Goal: Task Accomplishment & Management: Manage account settings

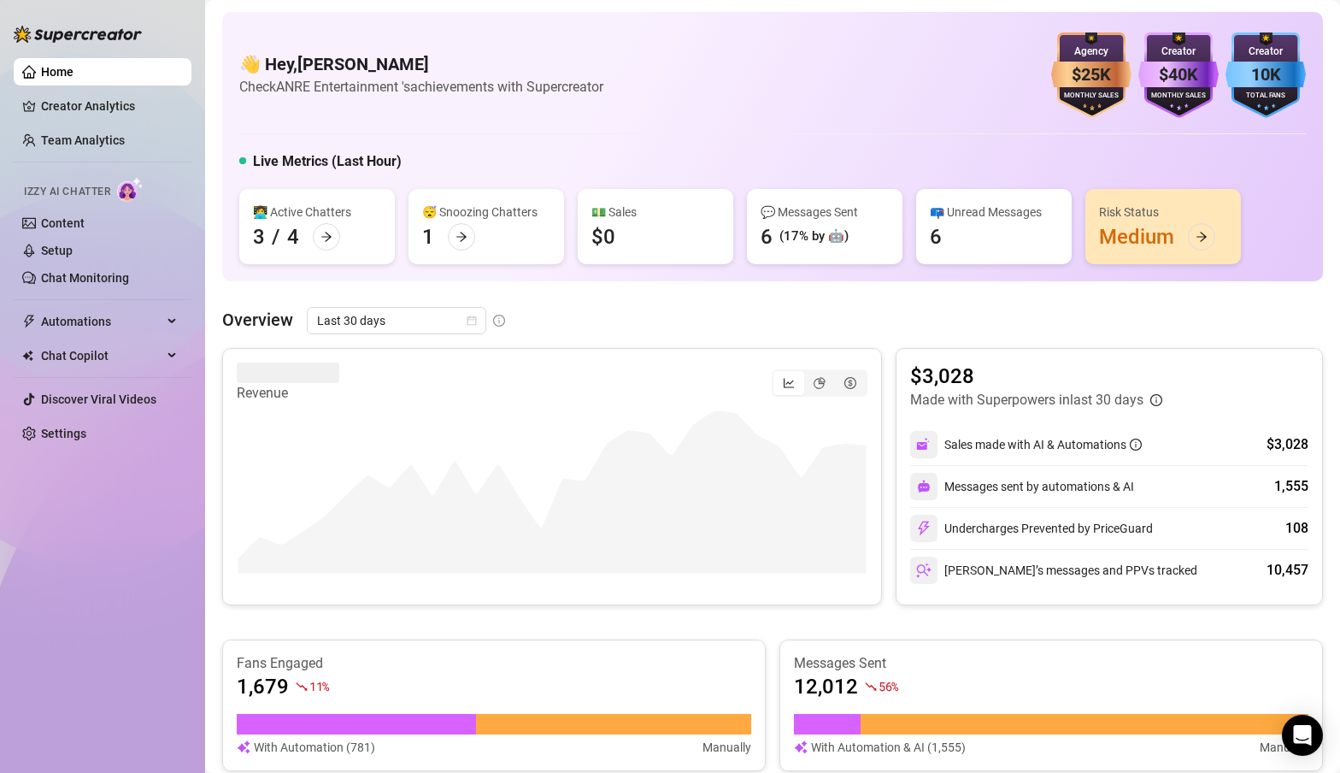
click at [49, 74] on link "Home" at bounding box center [57, 72] width 32 height 14
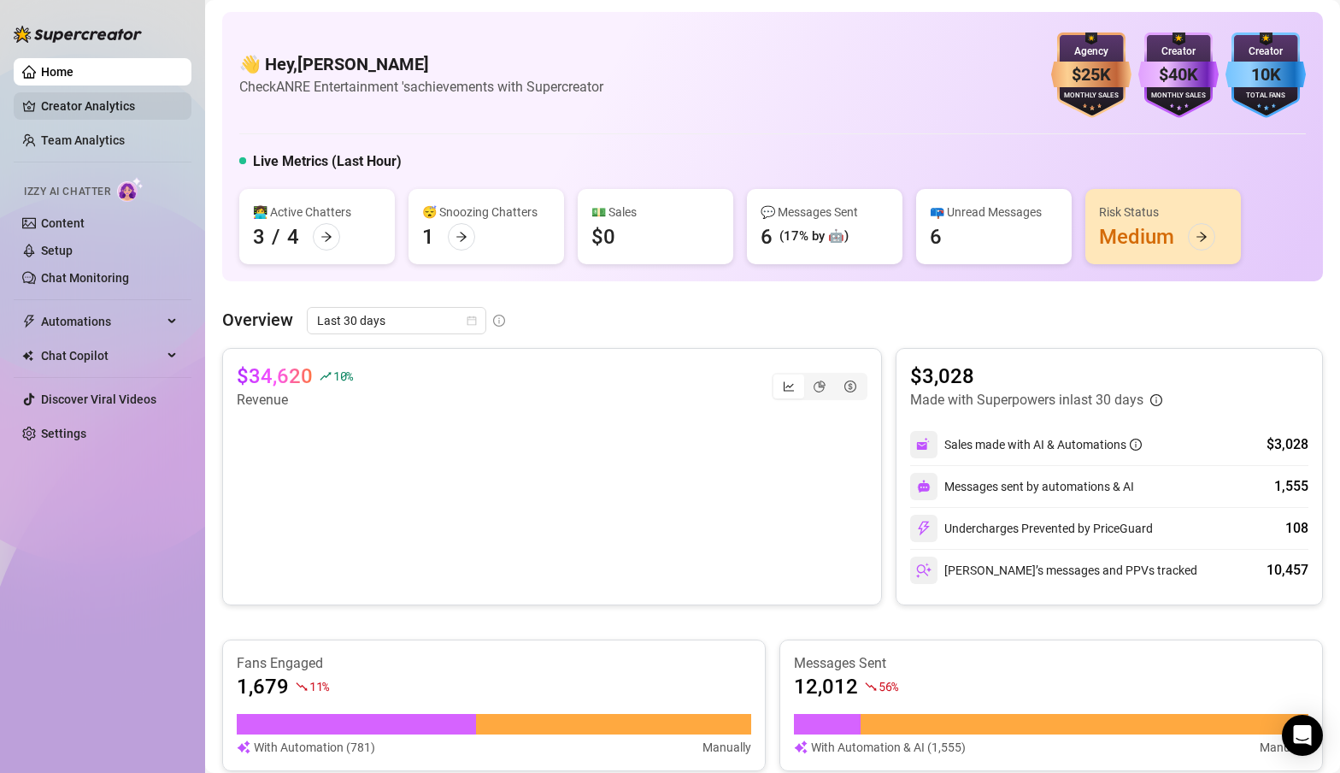
click at [89, 104] on link "Creator Analytics" at bounding box center [109, 105] width 137 height 27
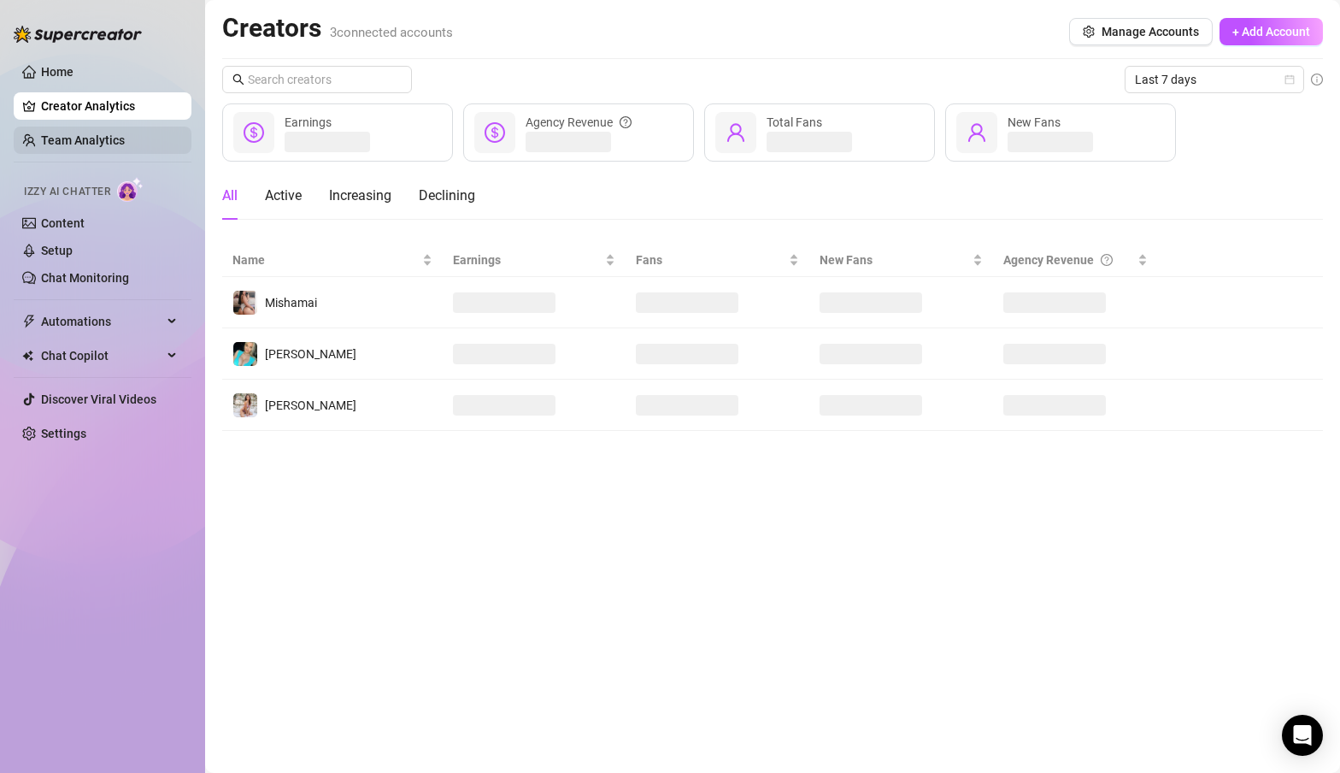
click at [79, 137] on link "Team Analytics" at bounding box center [83, 140] width 84 height 14
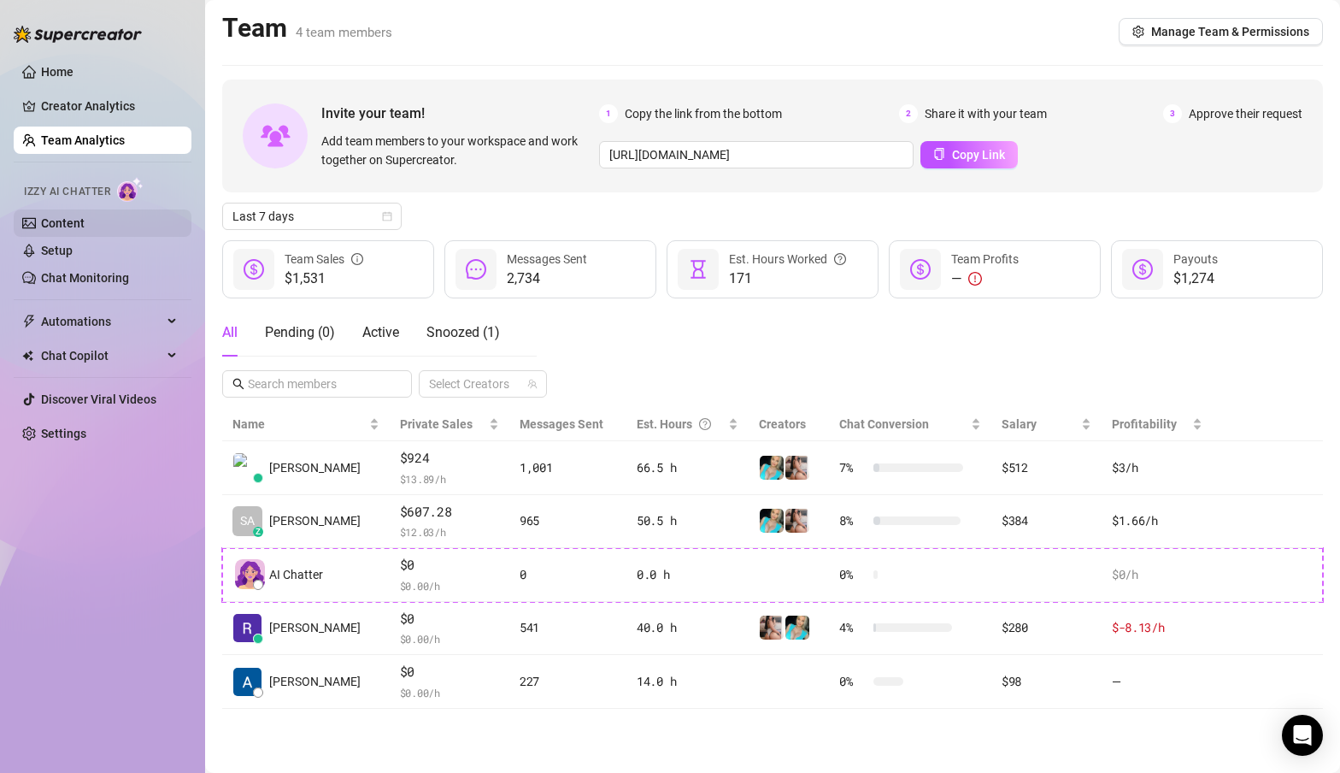
click at [54, 223] on link "Content" at bounding box center [63, 223] width 44 height 14
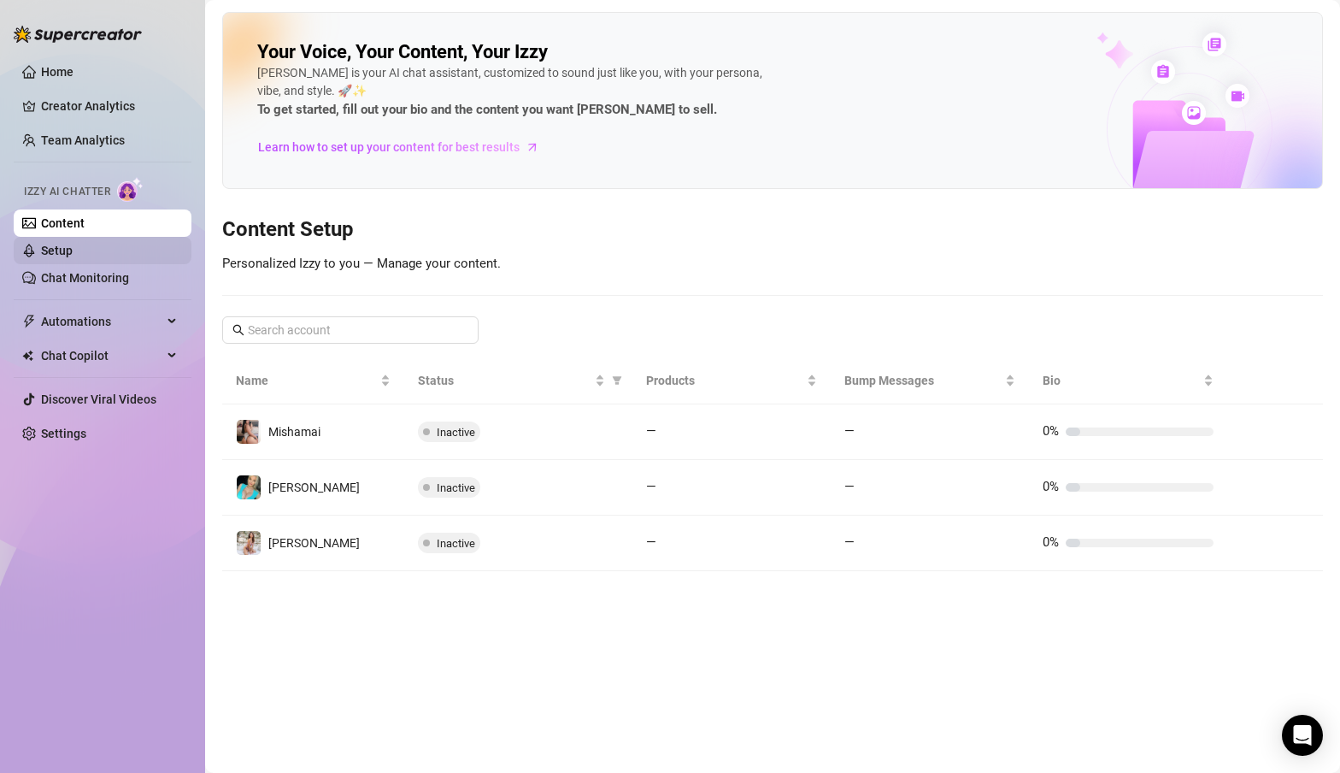
click at [61, 250] on link "Setup" at bounding box center [57, 251] width 32 height 14
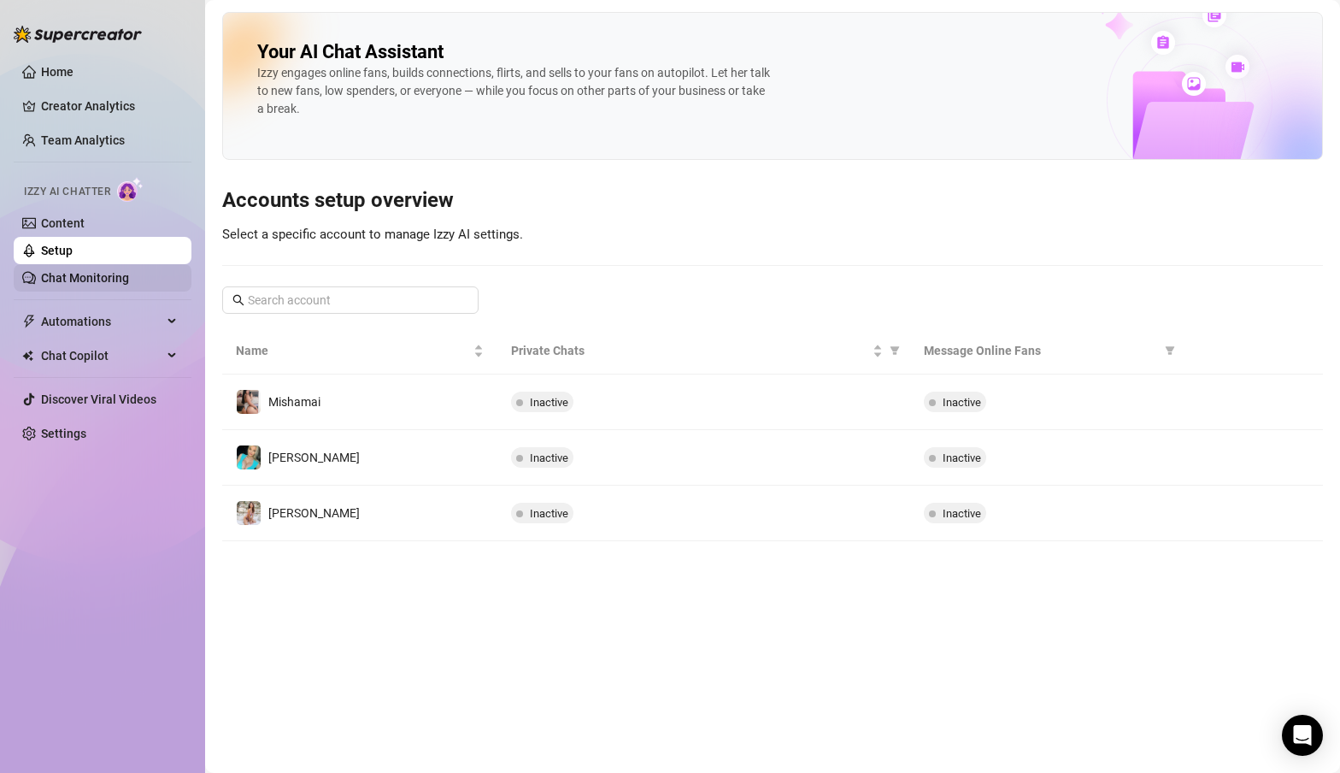
click at [68, 280] on link "Chat Monitoring" at bounding box center [85, 278] width 88 height 14
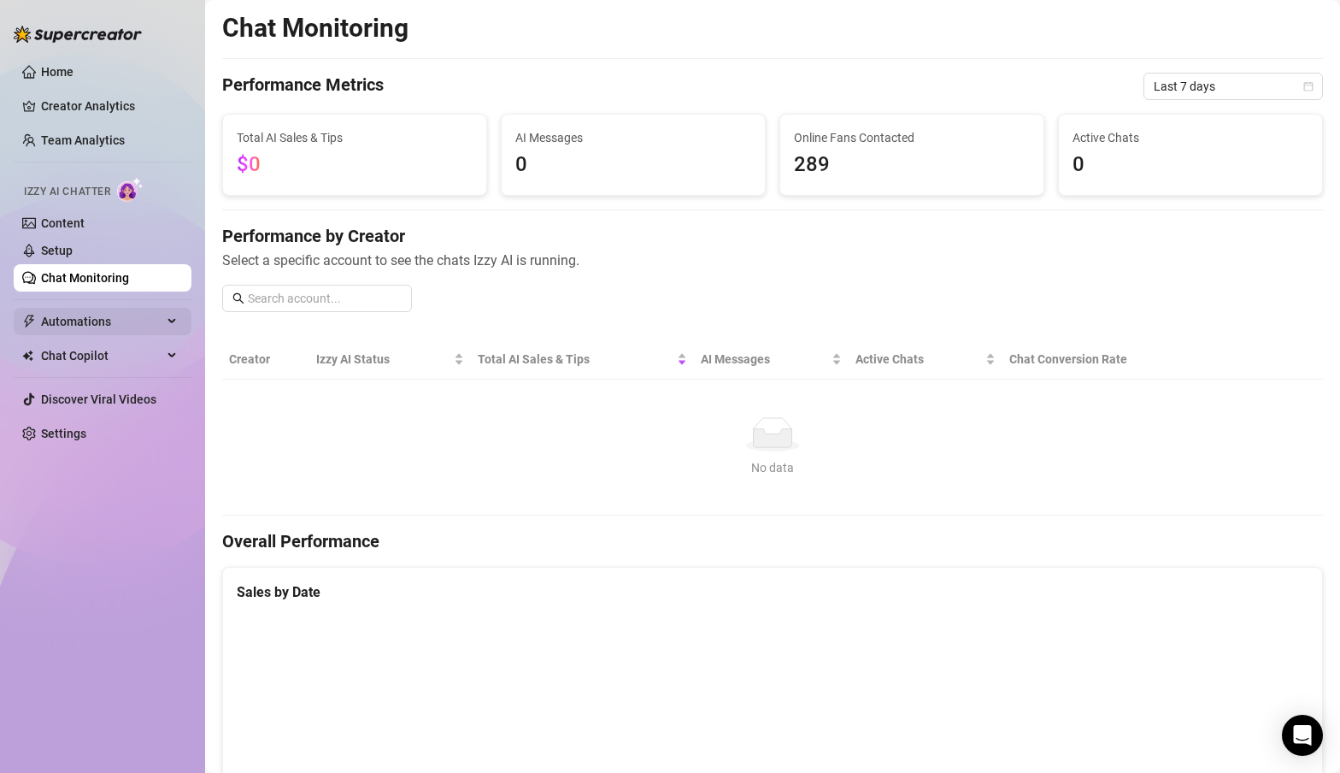
click at [63, 325] on span "Automations" at bounding box center [101, 321] width 121 height 27
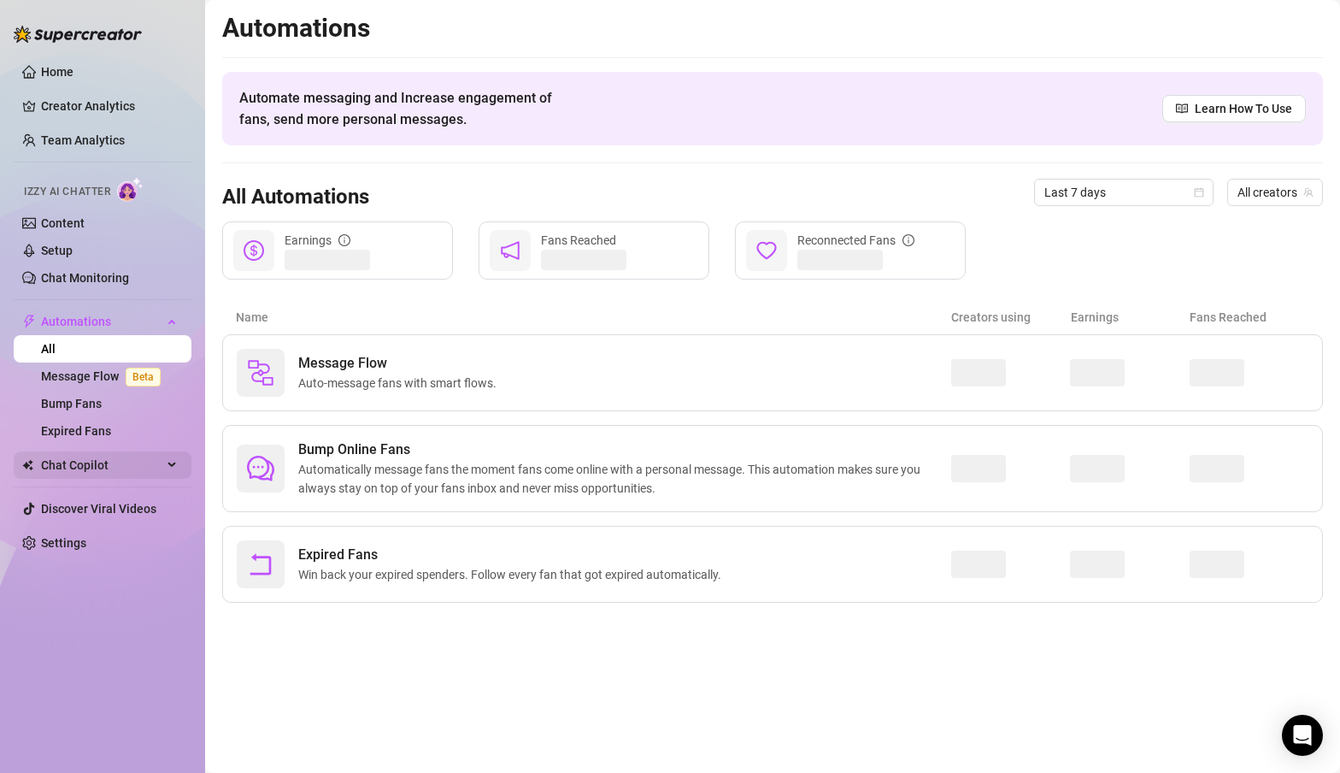
click at [52, 468] on span "Chat Copilot" at bounding box center [101, 464] width 121 height 27
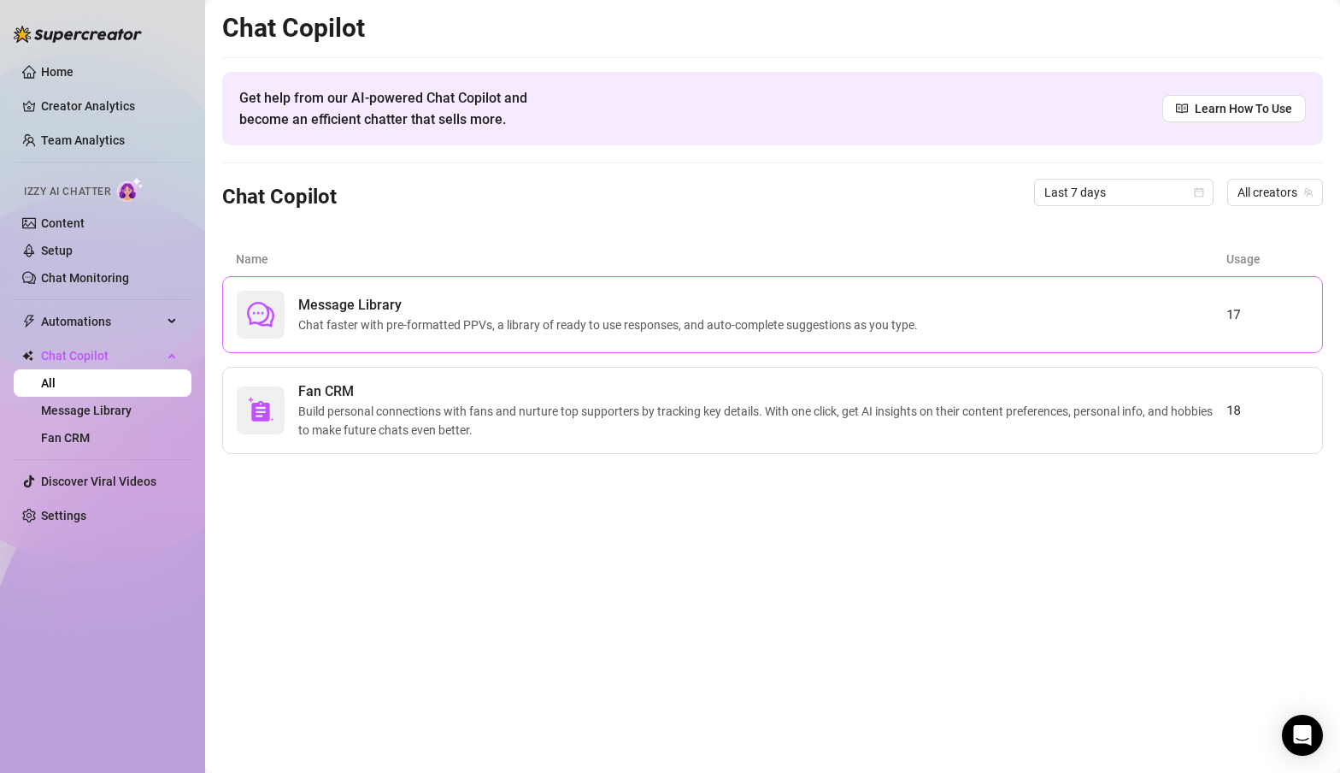
click at [360, 308] on span "Message Library" at bounding box center [611, 305] width 627 height 21
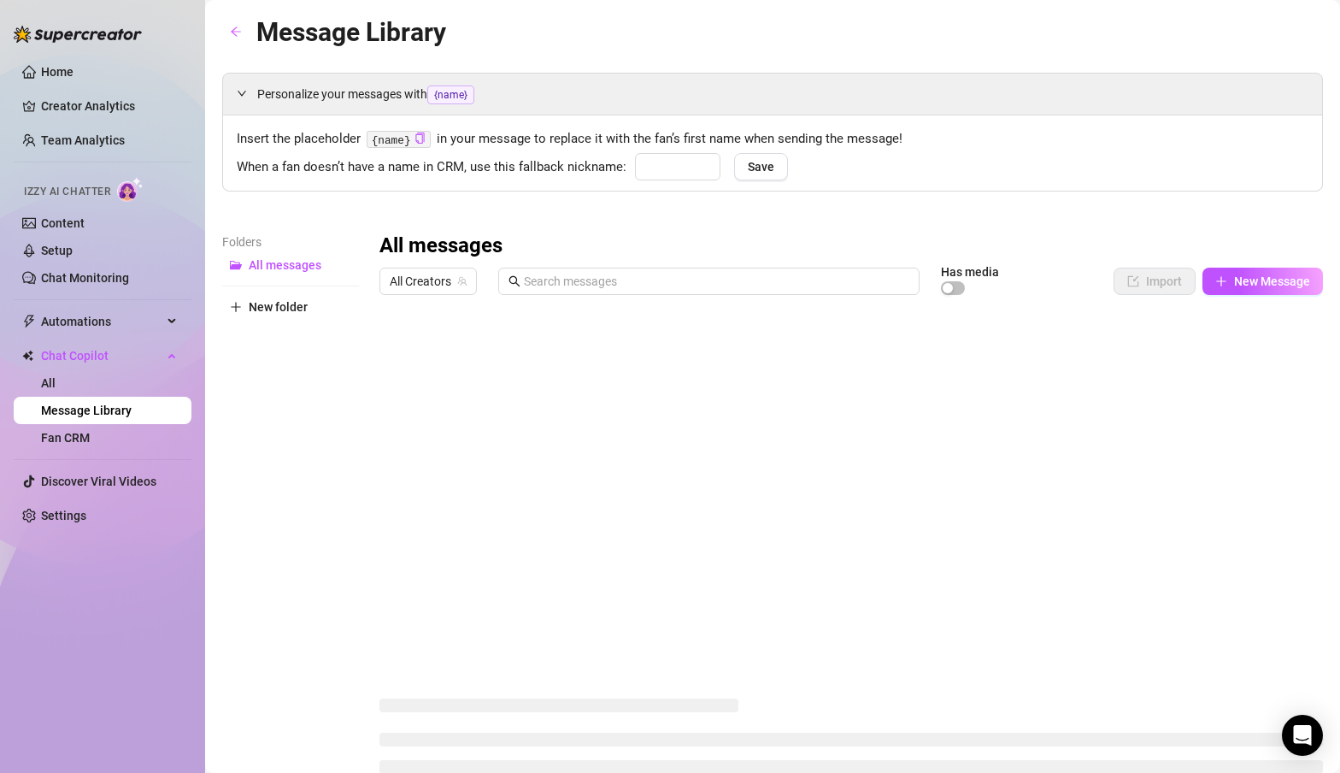
type input "babe"
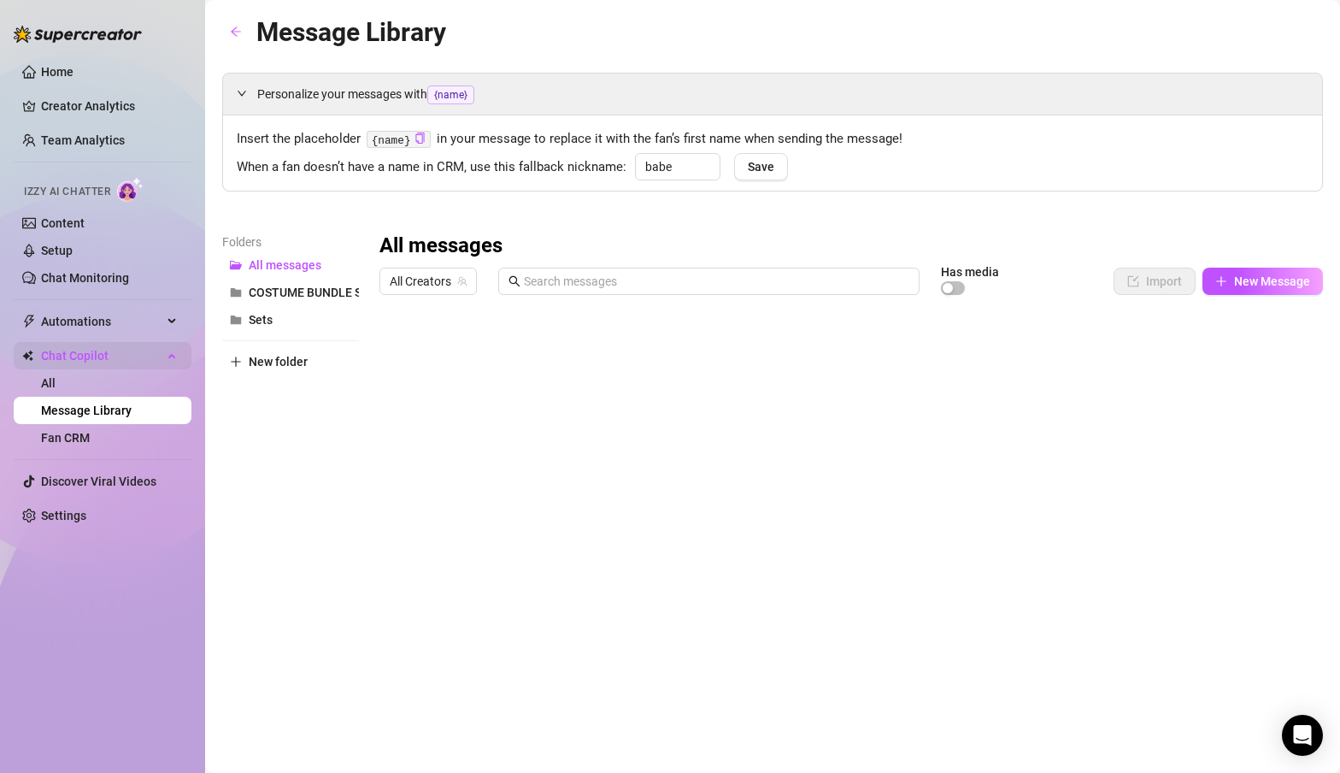
click at [172, 357] on div "Chat Copilot" at bounding box center [103, 355] width 178 height 27
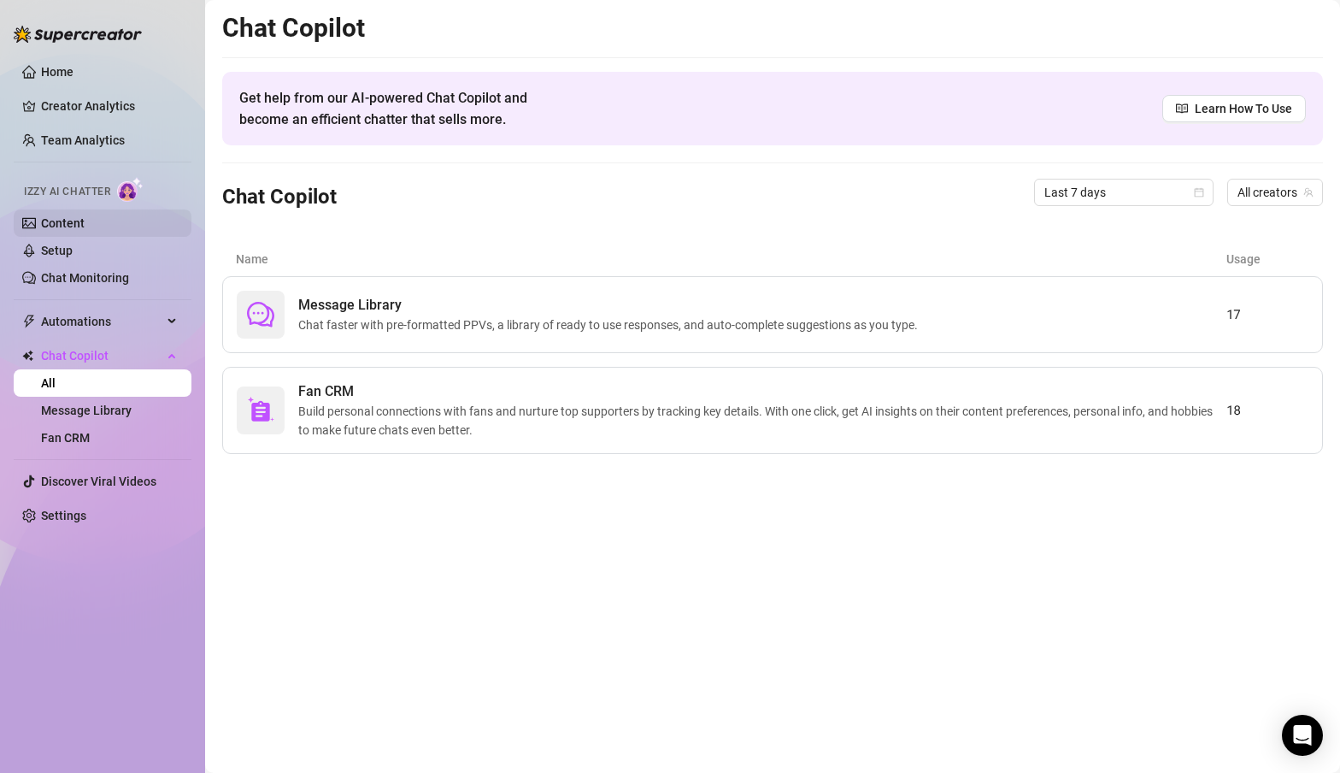
click at [54, 227] on link "Content" at bounding box center [63, 223] width 44 height 14
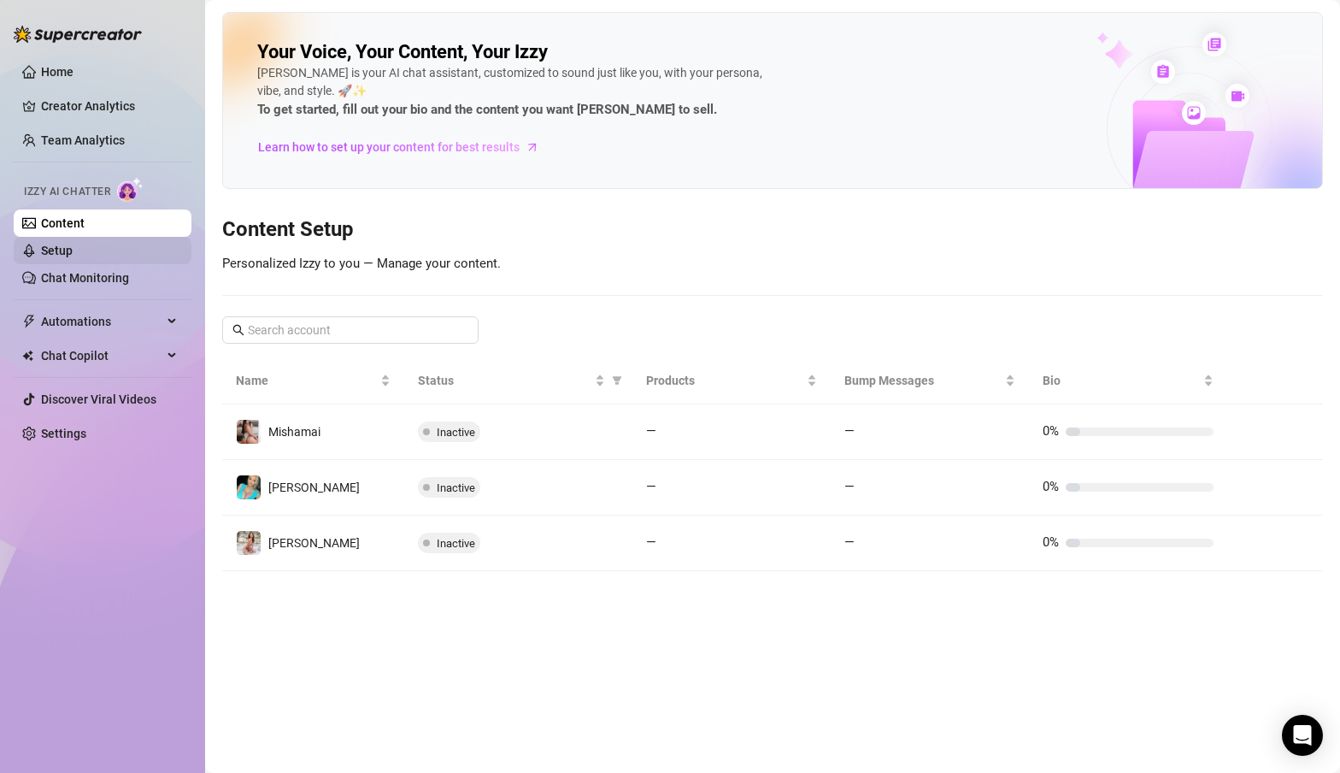
click at [61, 251] on link "Setup" at bounding box center [57, 251] width 32 height 14
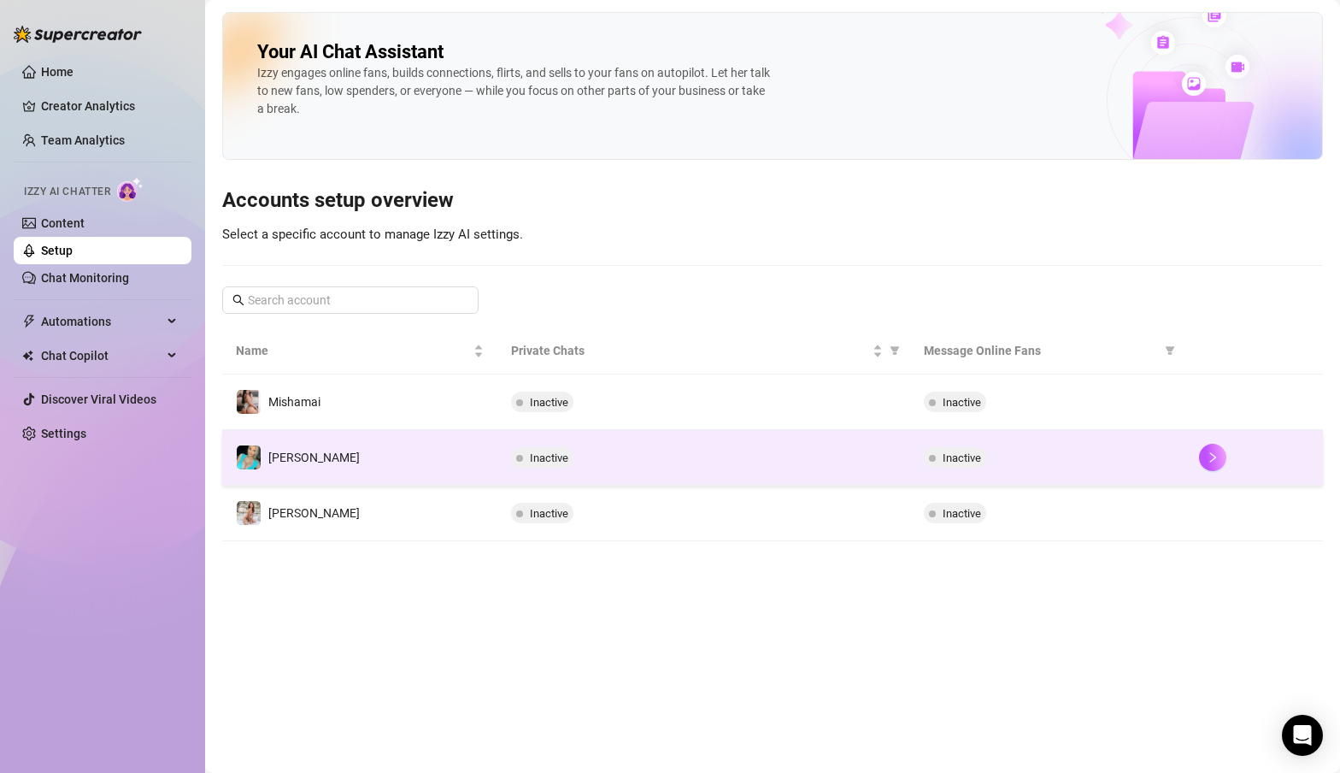
click at [300, 449] on td "[PERSON_NAME]" at bounding box center [359, 458] width 275 height 56
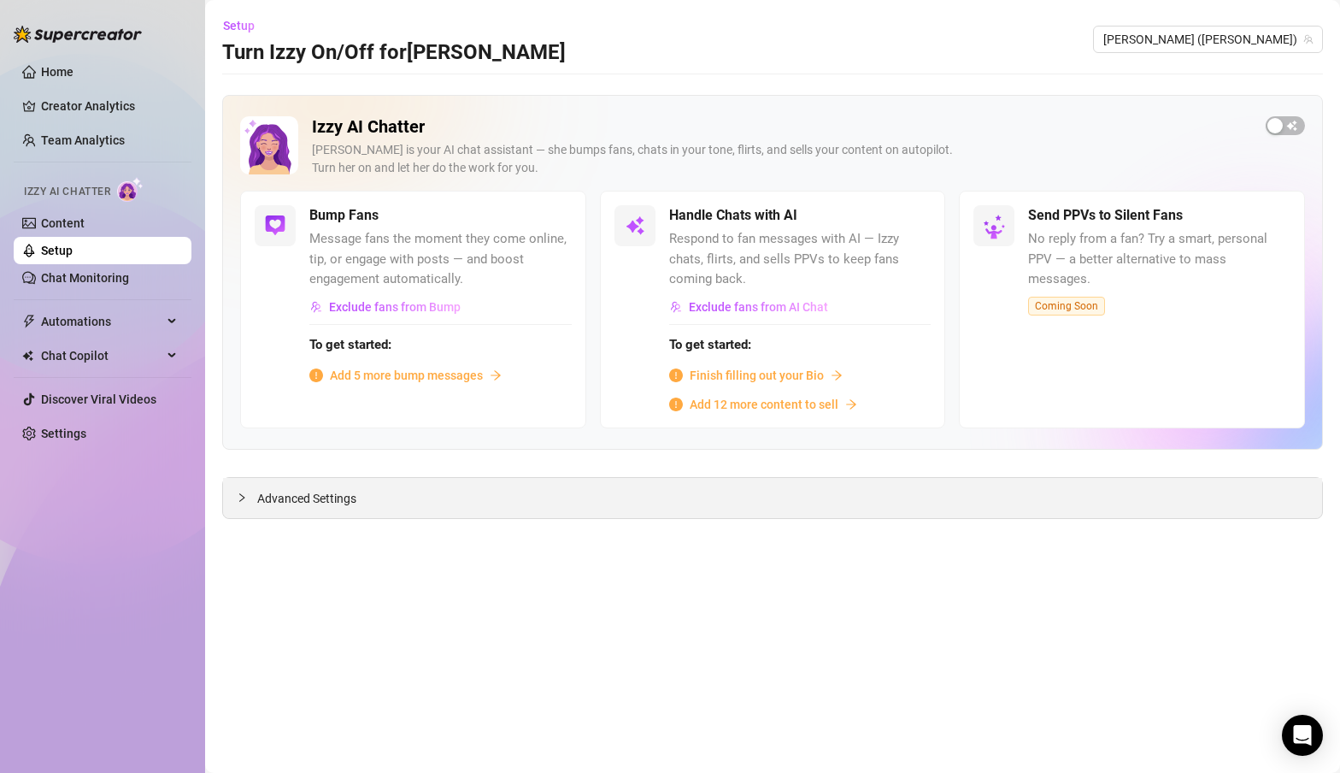
click at [239, 496] on icon "collapsed" at bounding box center [242, 497] width 10 height 10
